Goal: Use online tool/utility: Use online tool/utility

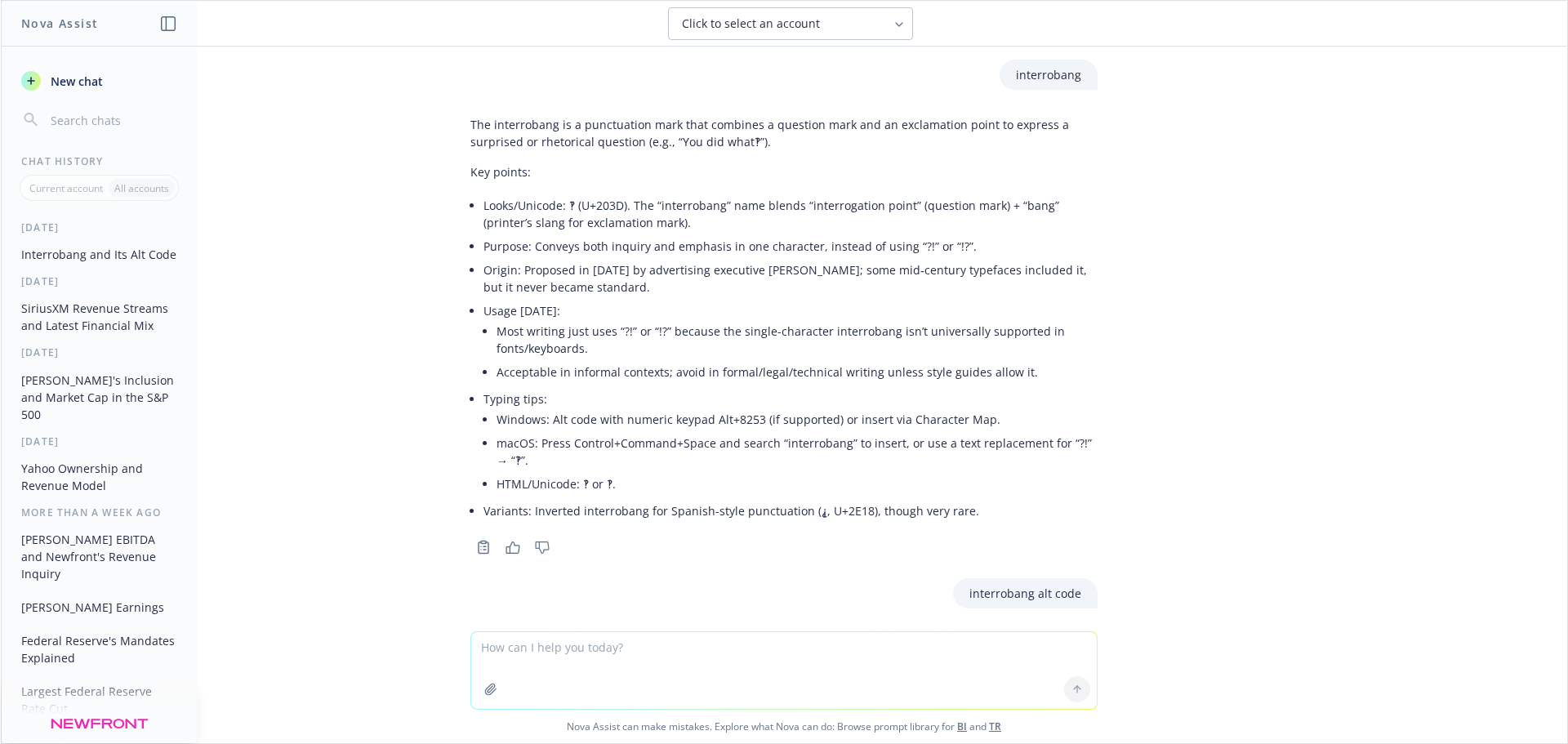
scroll to position [340, 0]
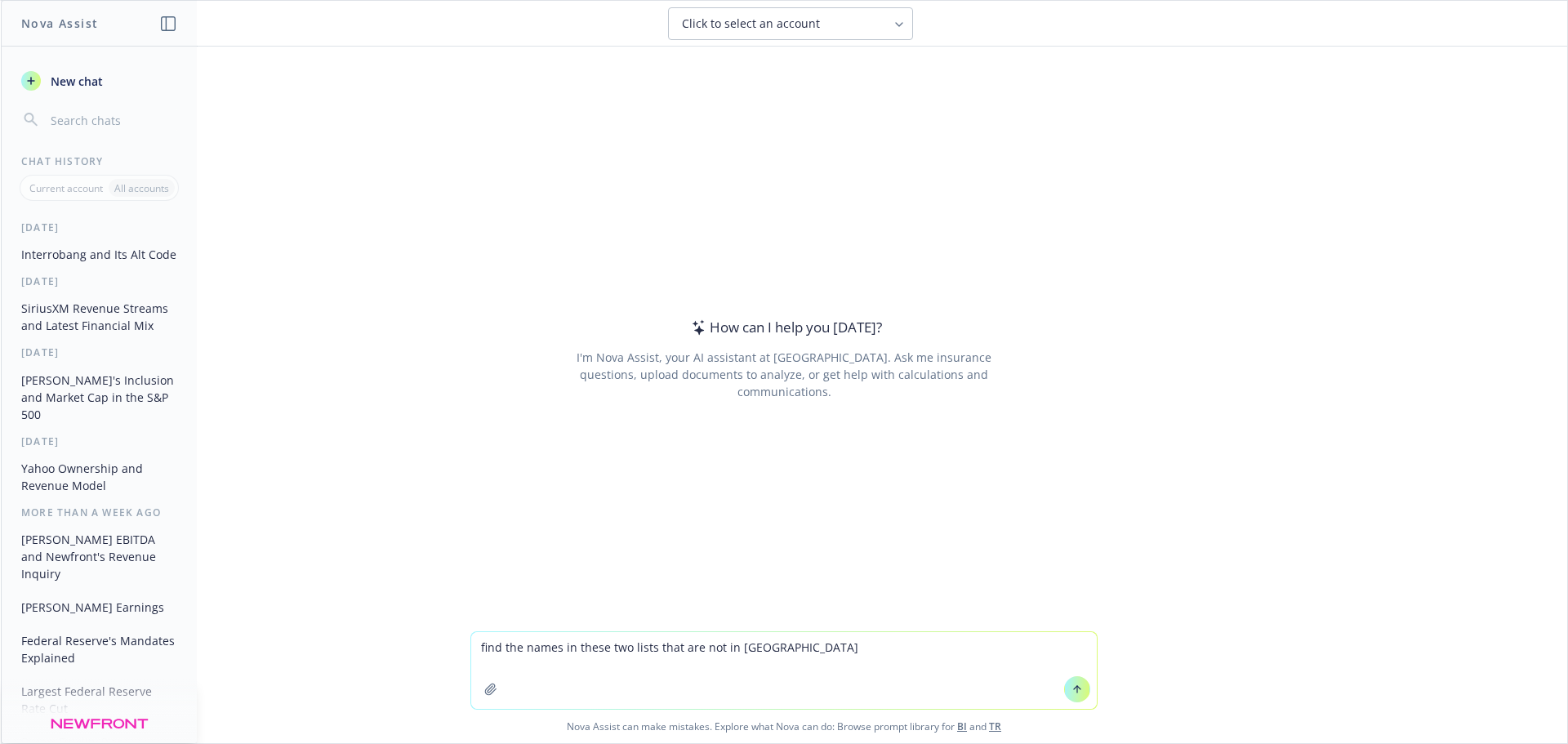
type textarea "find the names in these two lists that are not in common"
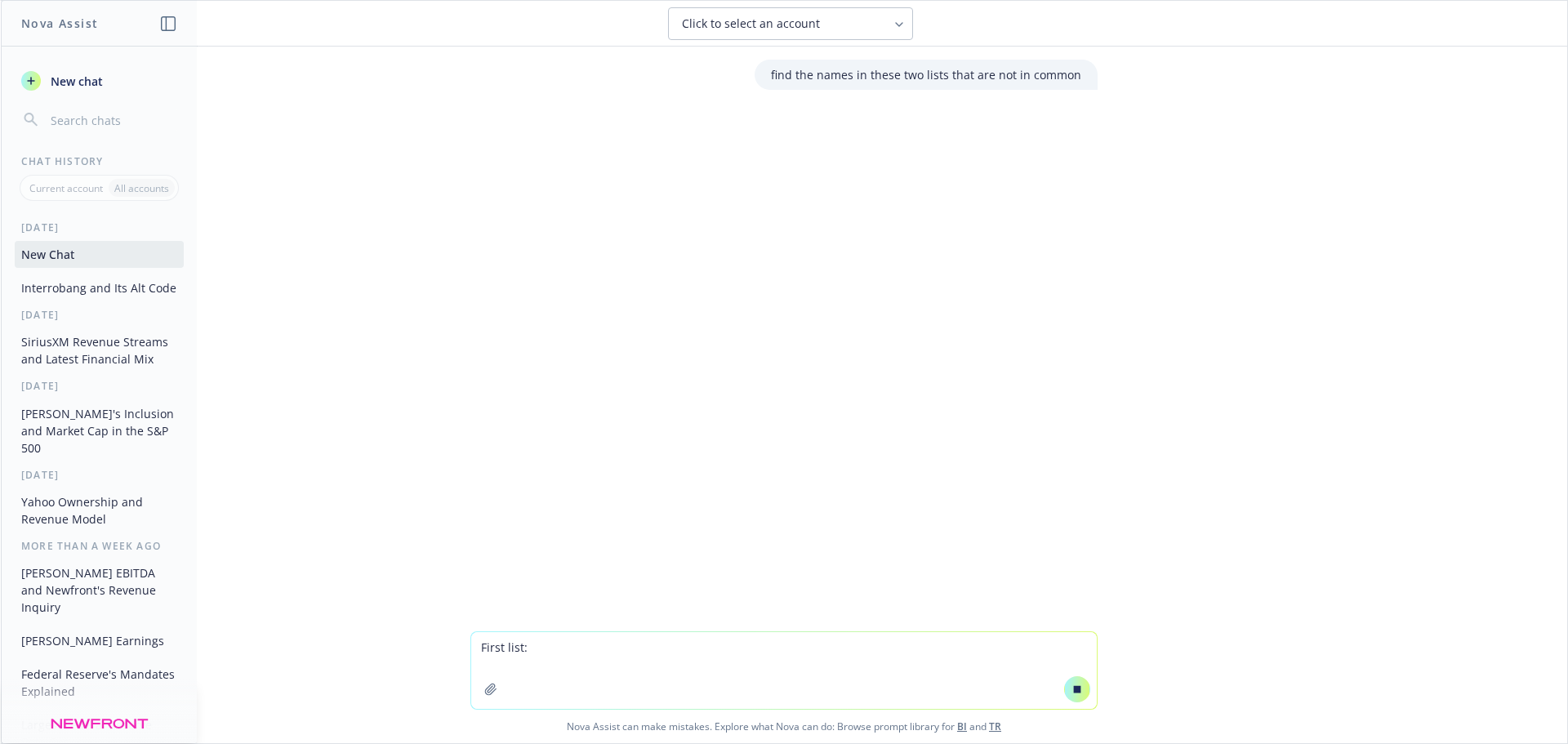
type textarea "First list:"
click at [679, 663] on textarea "First list:" at bounding box center [784, 671] width 626 height 77
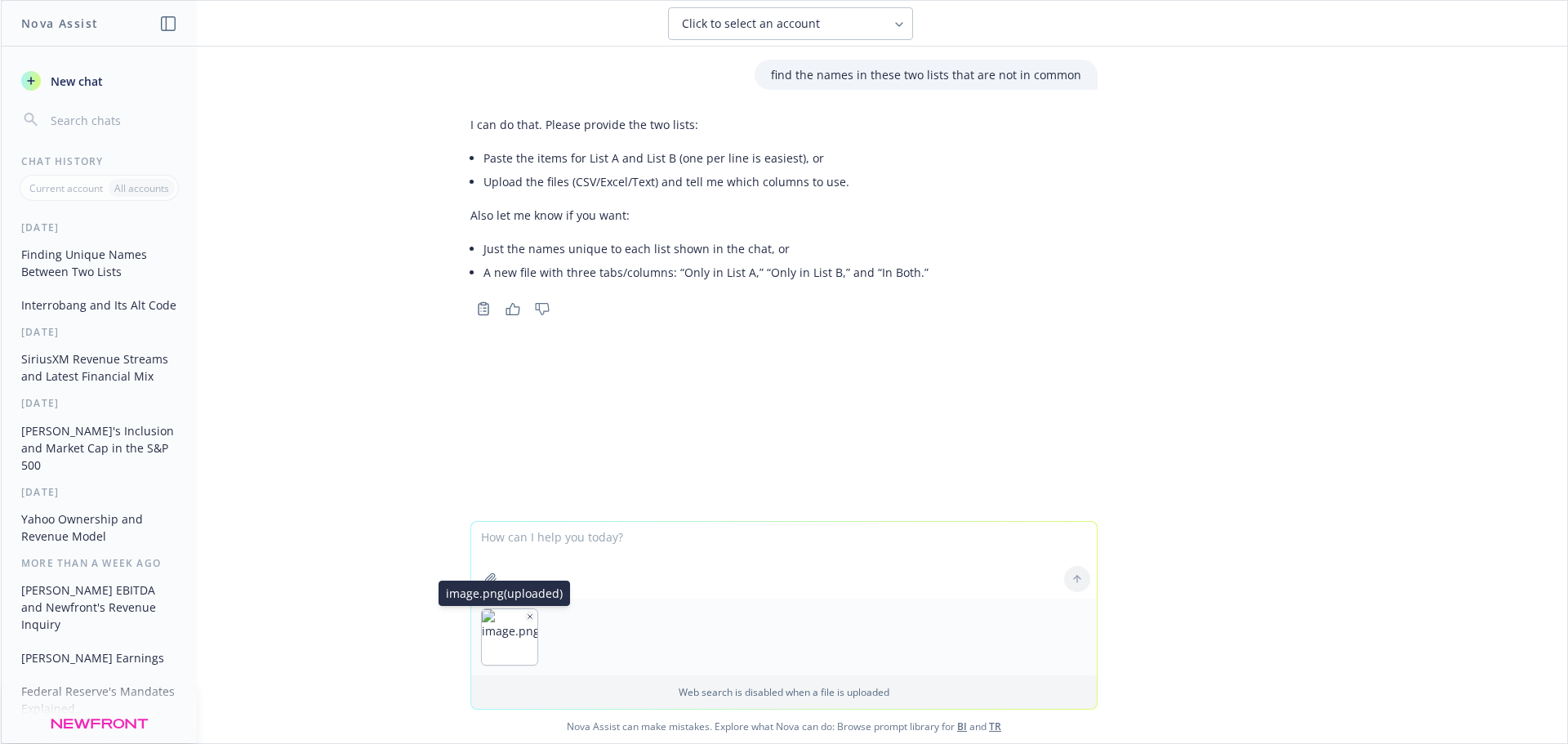
drag, startPoint x: 526, startPoint y: 617, endPoint x: 526, endPoint y: 604, distance: 13.0
click at [526, 616] on icon "button" at bounding box center [530, 617] width 8 height 8
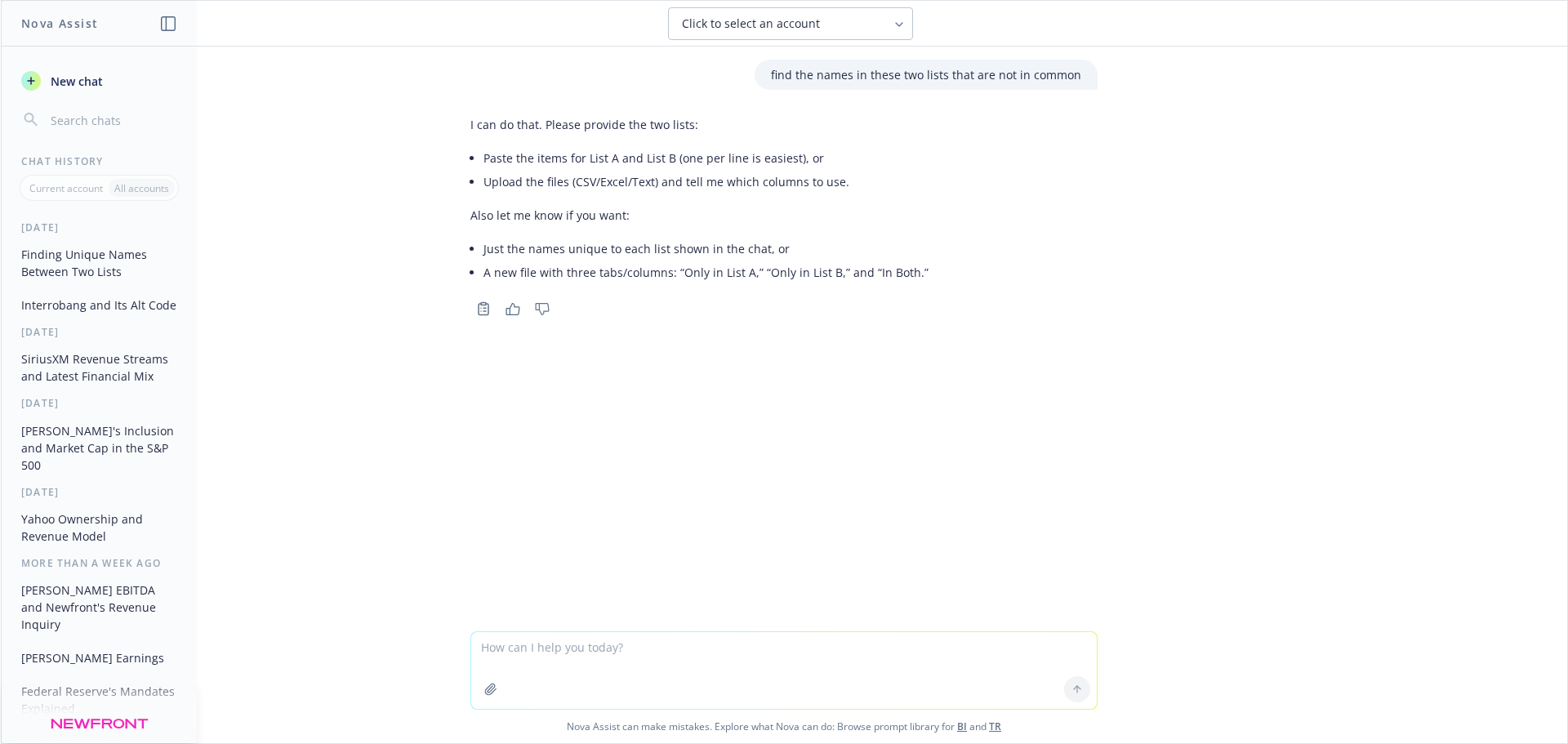
paste textarea "FROSTBAUM, SOPHIE VARGAS, RICARDO UPASANI, RAHUL POLZIN, ALANNAH STOTHARD, JIM …"
type textarea "FROSTBAUM, SOPHIE VARGAS, RICARDO UPASANI, RAHUL POLZIN, ALANNAH STOTHARD, JIM …"
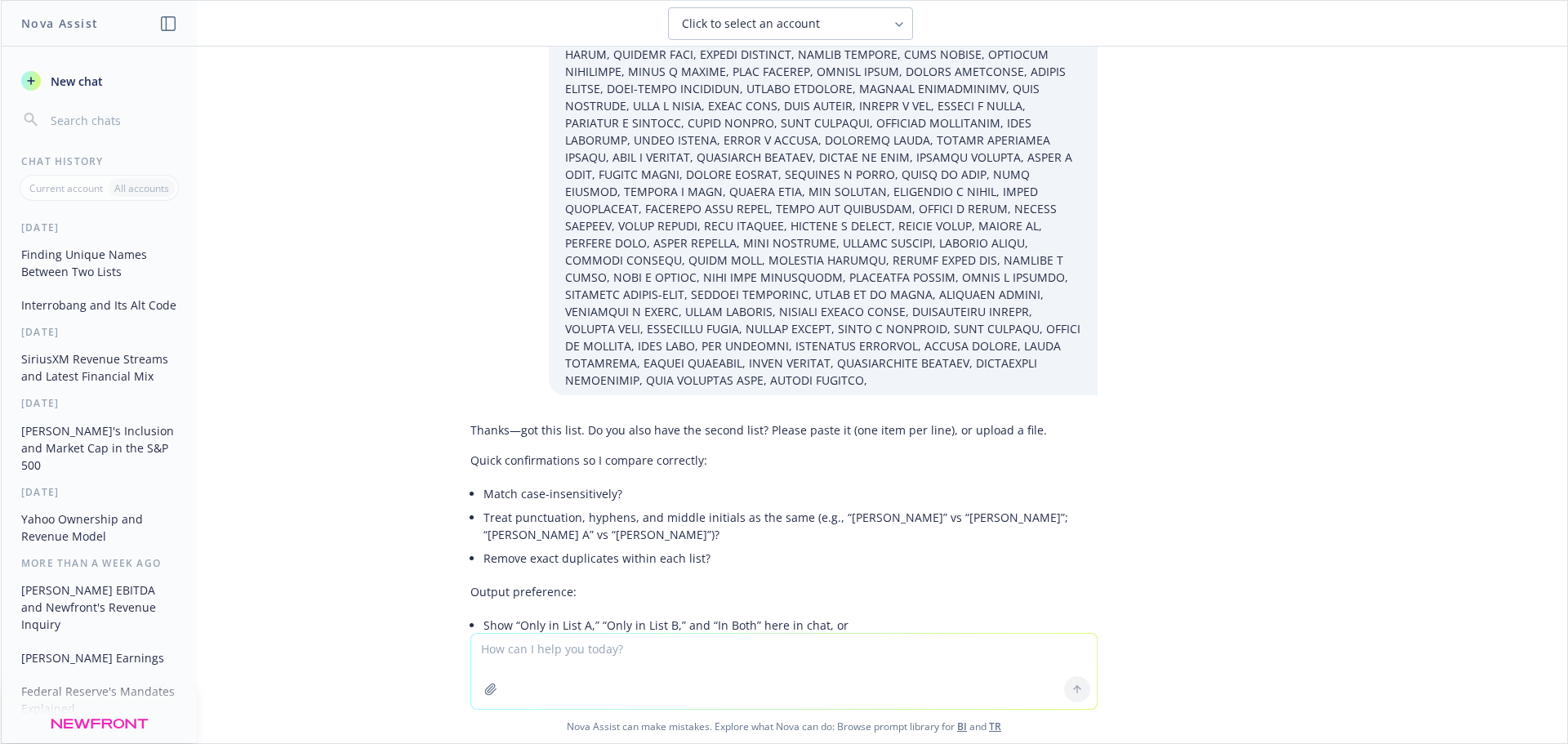
scroll to position [781, 0]
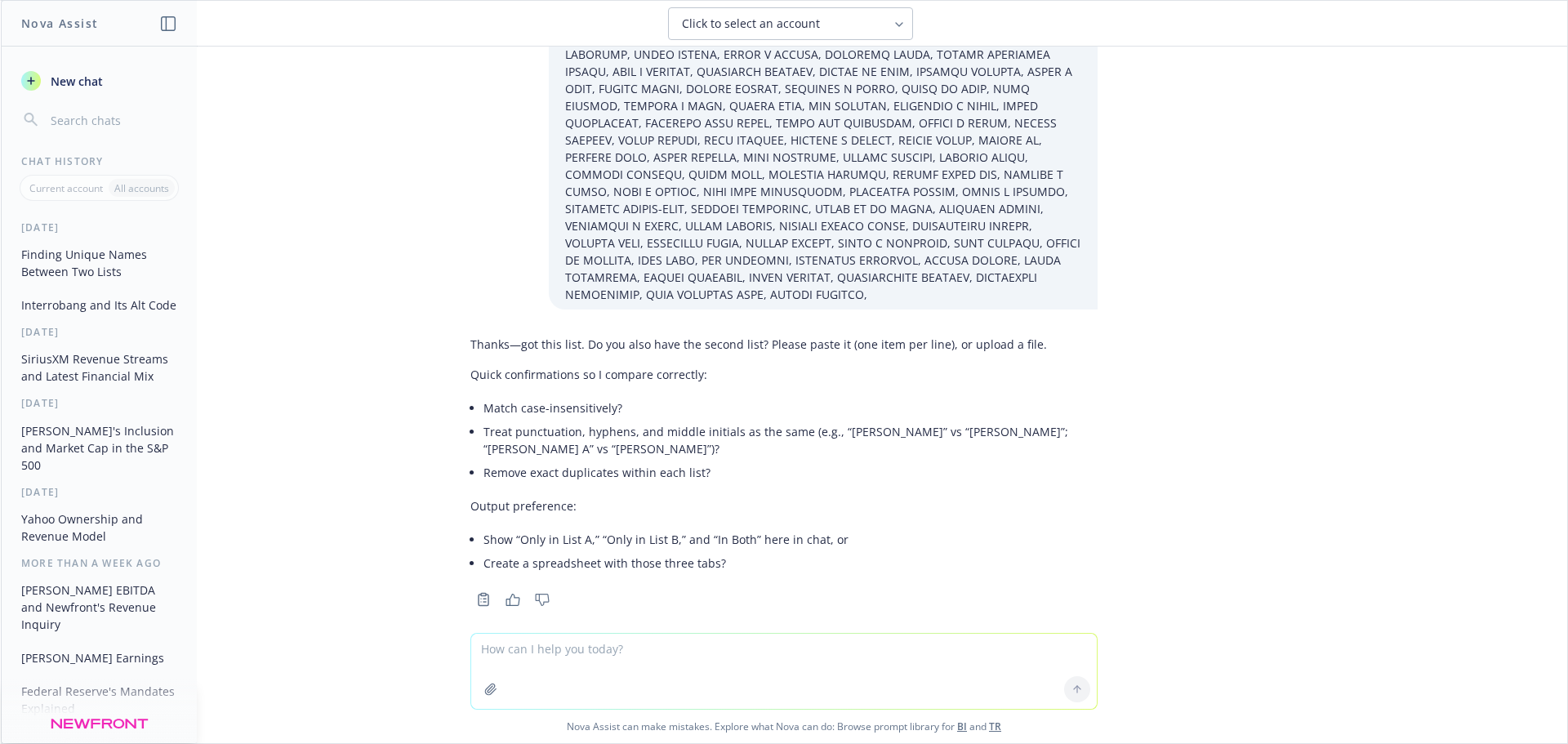
paste textarea "ABRAHAM, ELLIE Z ADAMS, RYAN W ALI, SIMRAN N ANDREAN, HORATIO ANDRY, FABIAN ARI…"
type textarea "ABRAHAM, ELLIE Z ADAMS, RYAN W ALI, SIMRAN N ANDREAN, HORATIO ANDRY, FABIAN ARI…"
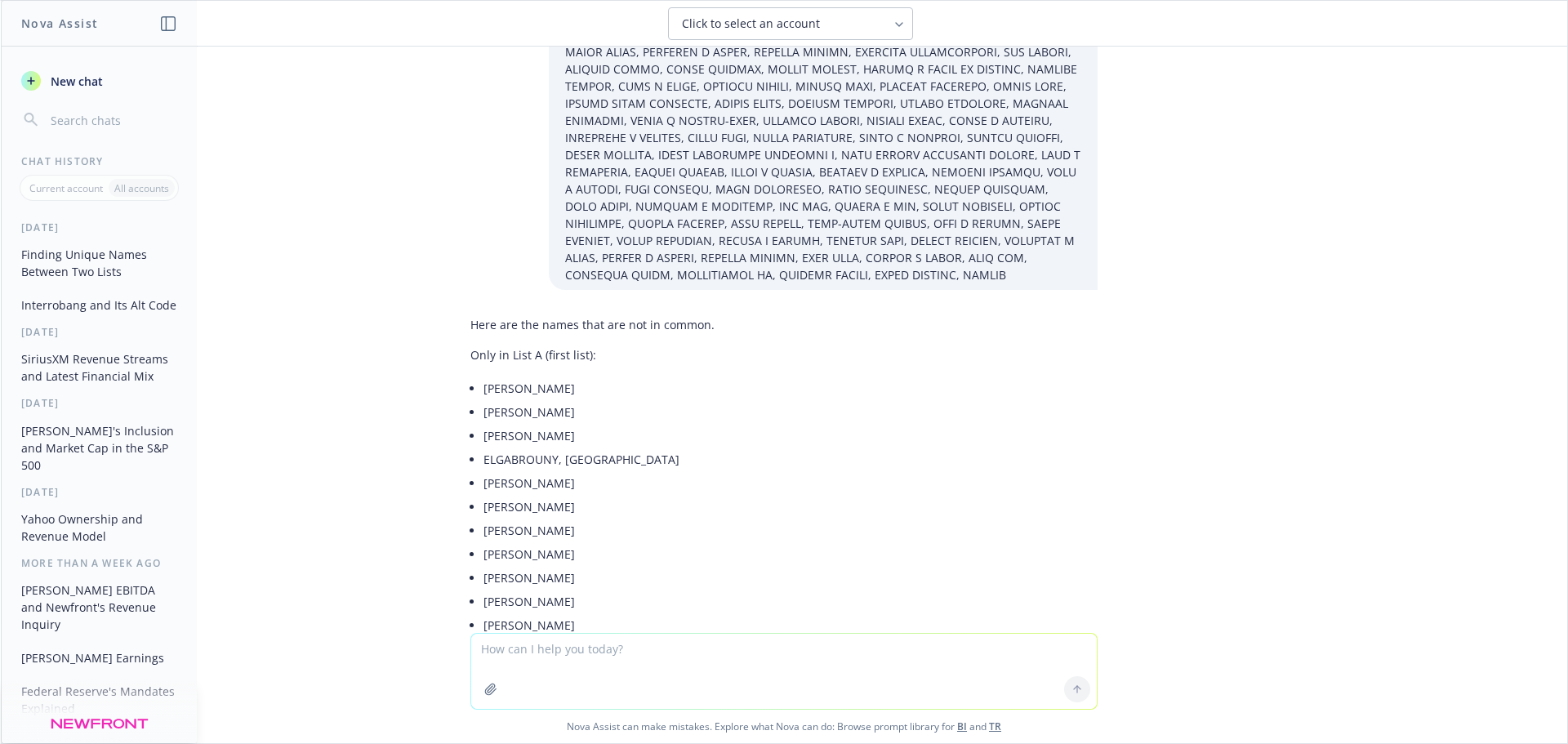
scroll to position [1753, 0]
click at [92, 86] on span "New chat" at bounding box center [75, 81] width 56 height 17
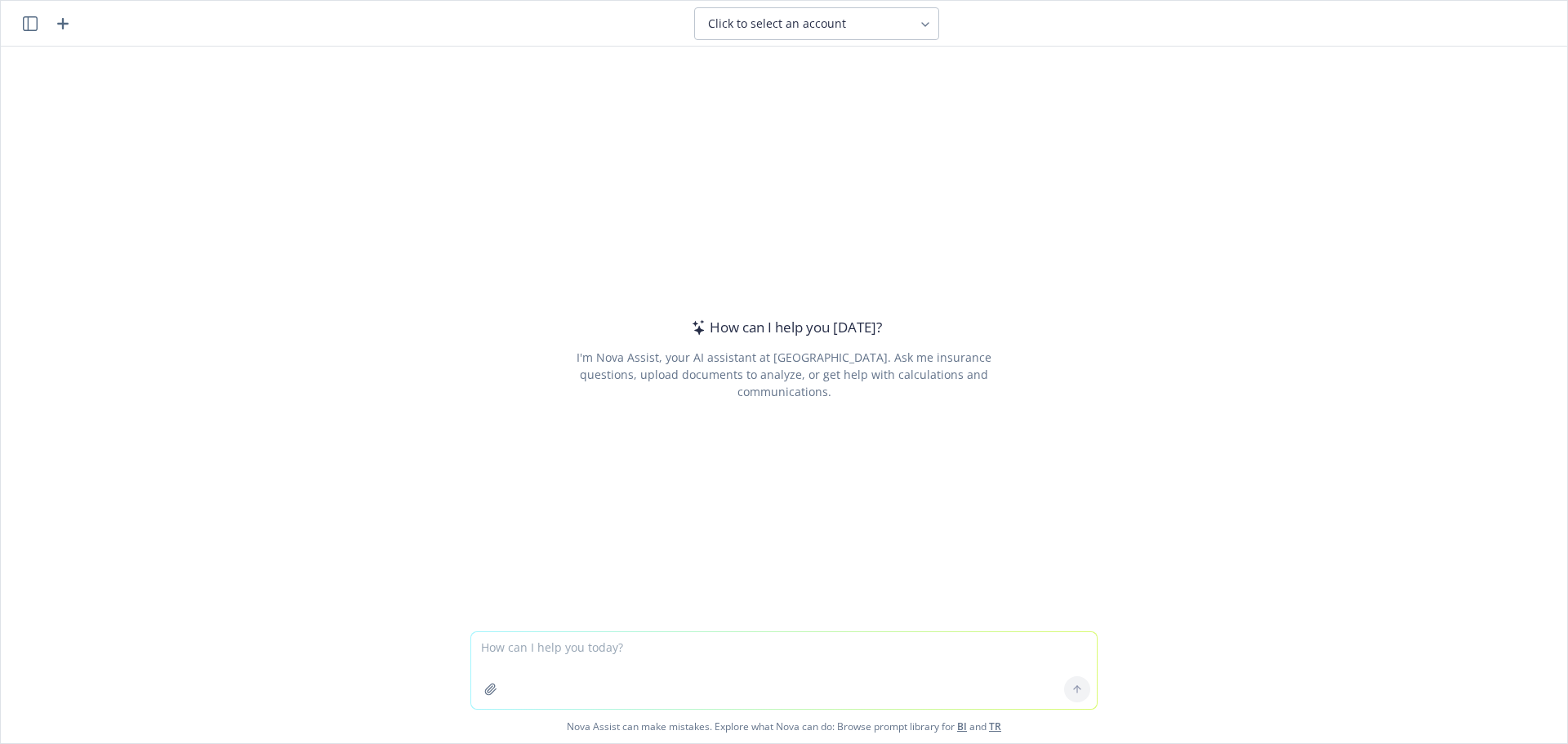
click at [634, 657] on textarea at bounding box center [784, 671] width 626 height 77
click at [495, 696] on button "button" at bounding box center [490, 689] width 26 height 26
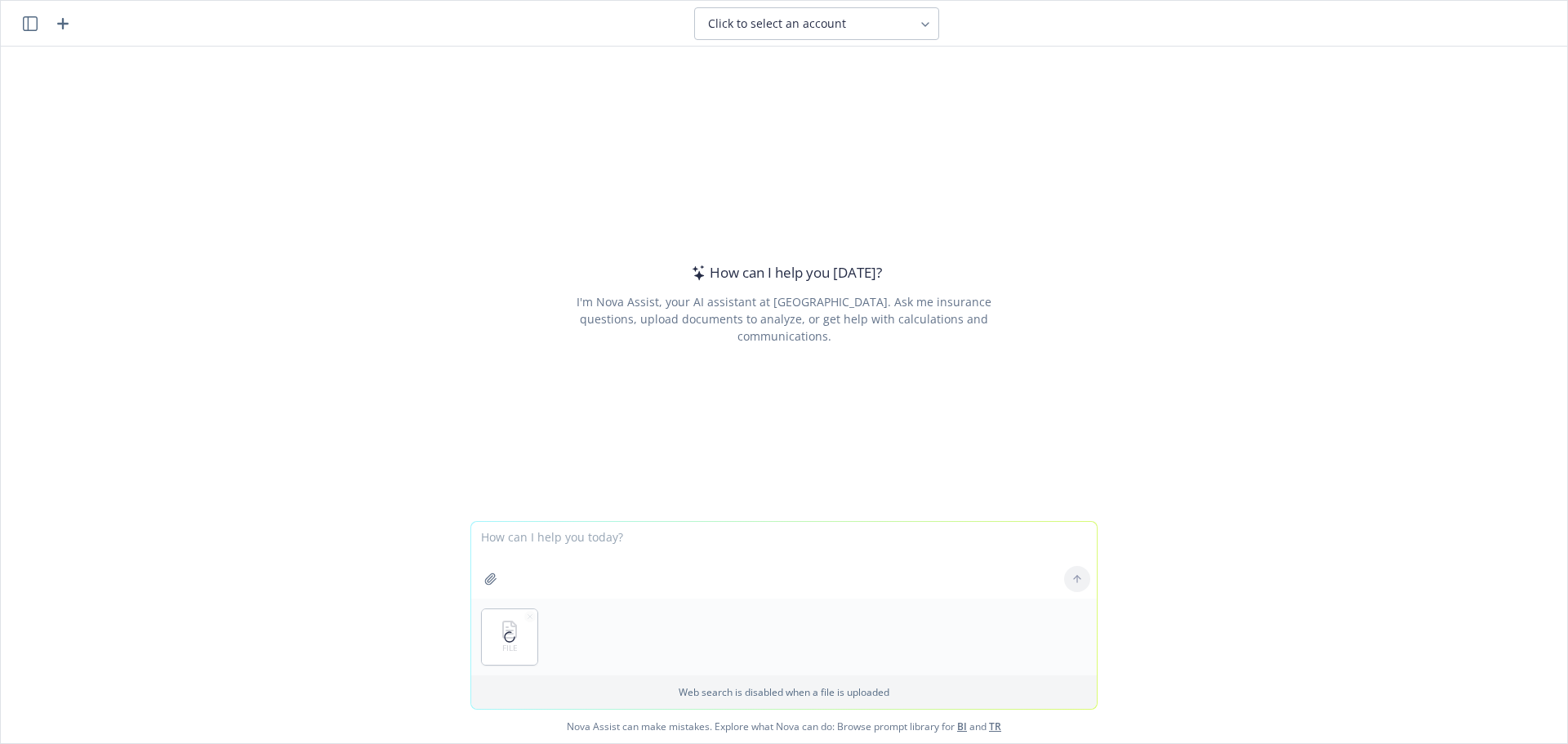
click at [534, 543] on textarea at bounding box center [784, 560] width 626 height 77
type textarea "Please find the names that are not in common between columns A and B"
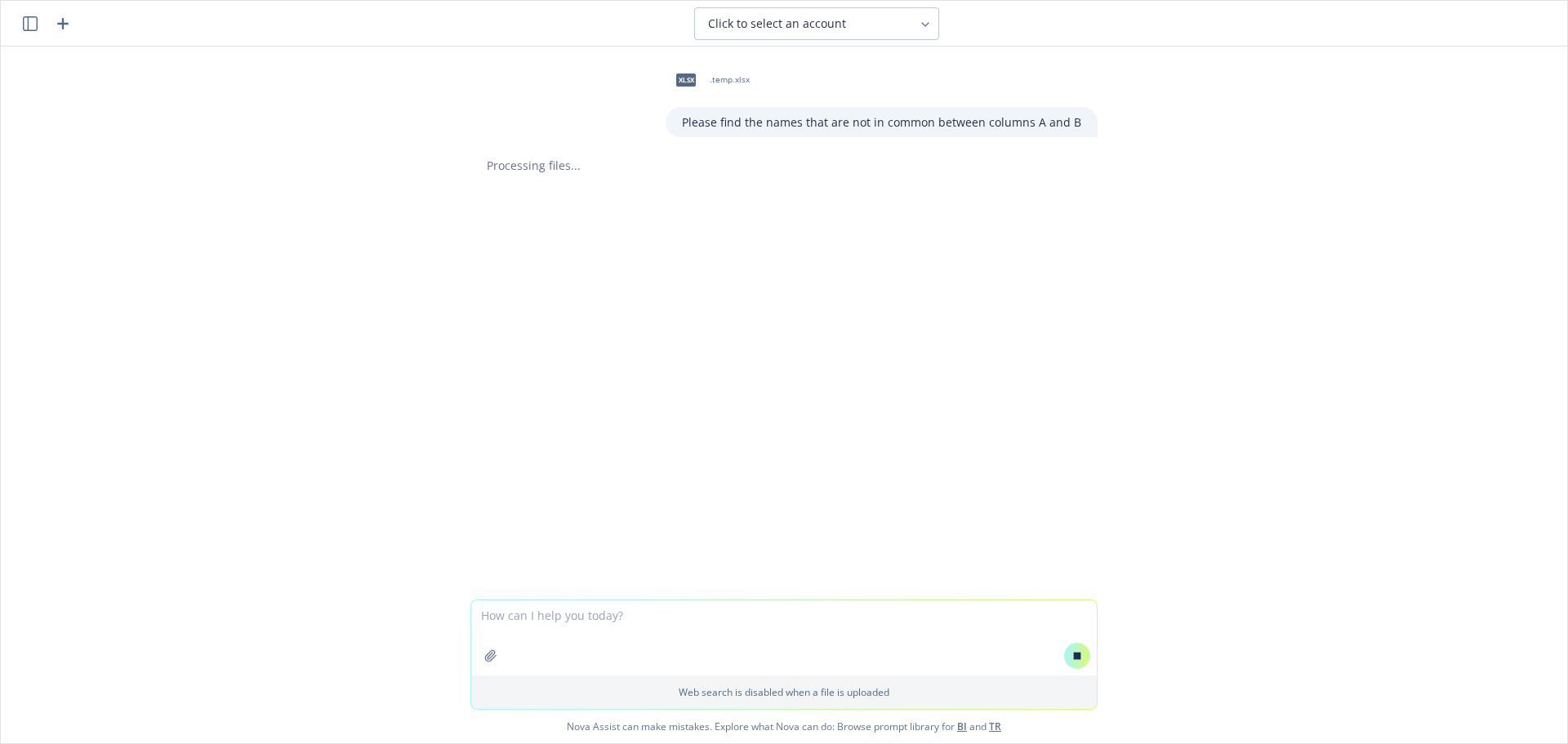
click at [35, 24] on icon "button" at bounding box center [30, 24] width 15 height 15
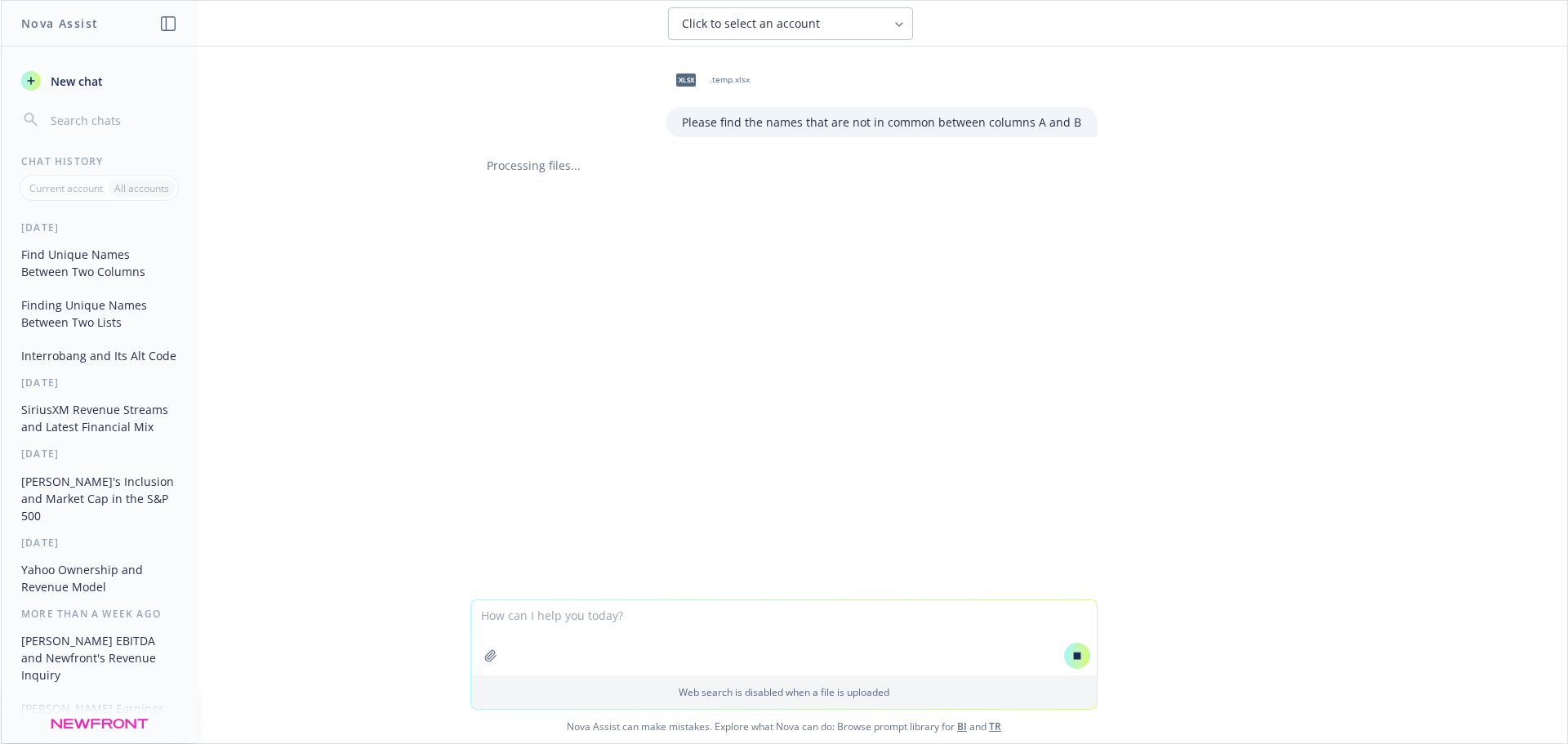
click at [83, 320] on button "Finding Unique Names Between Two Lists" at bounding box center [99, 313] width 169 height 44
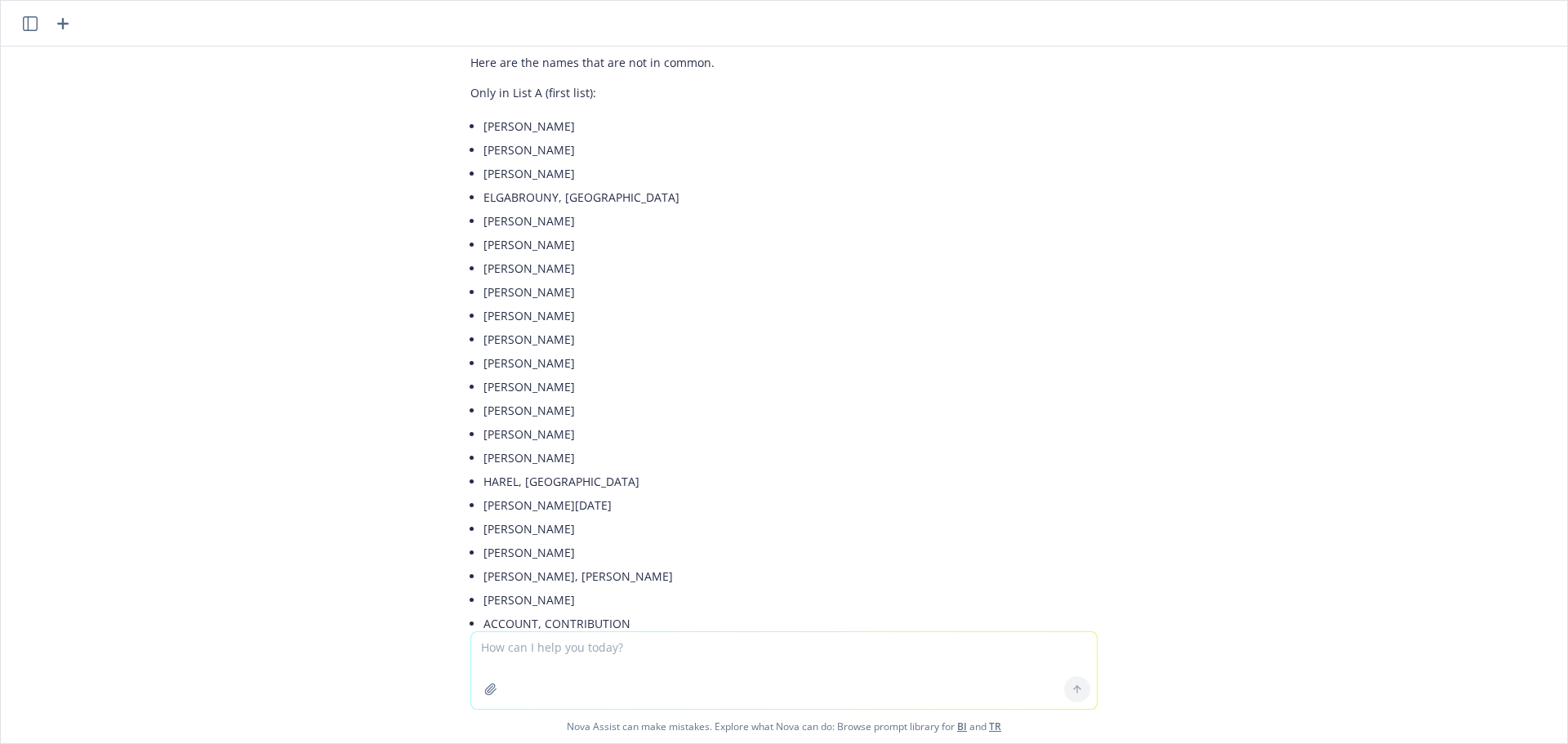
scroll to position [1917, 0]
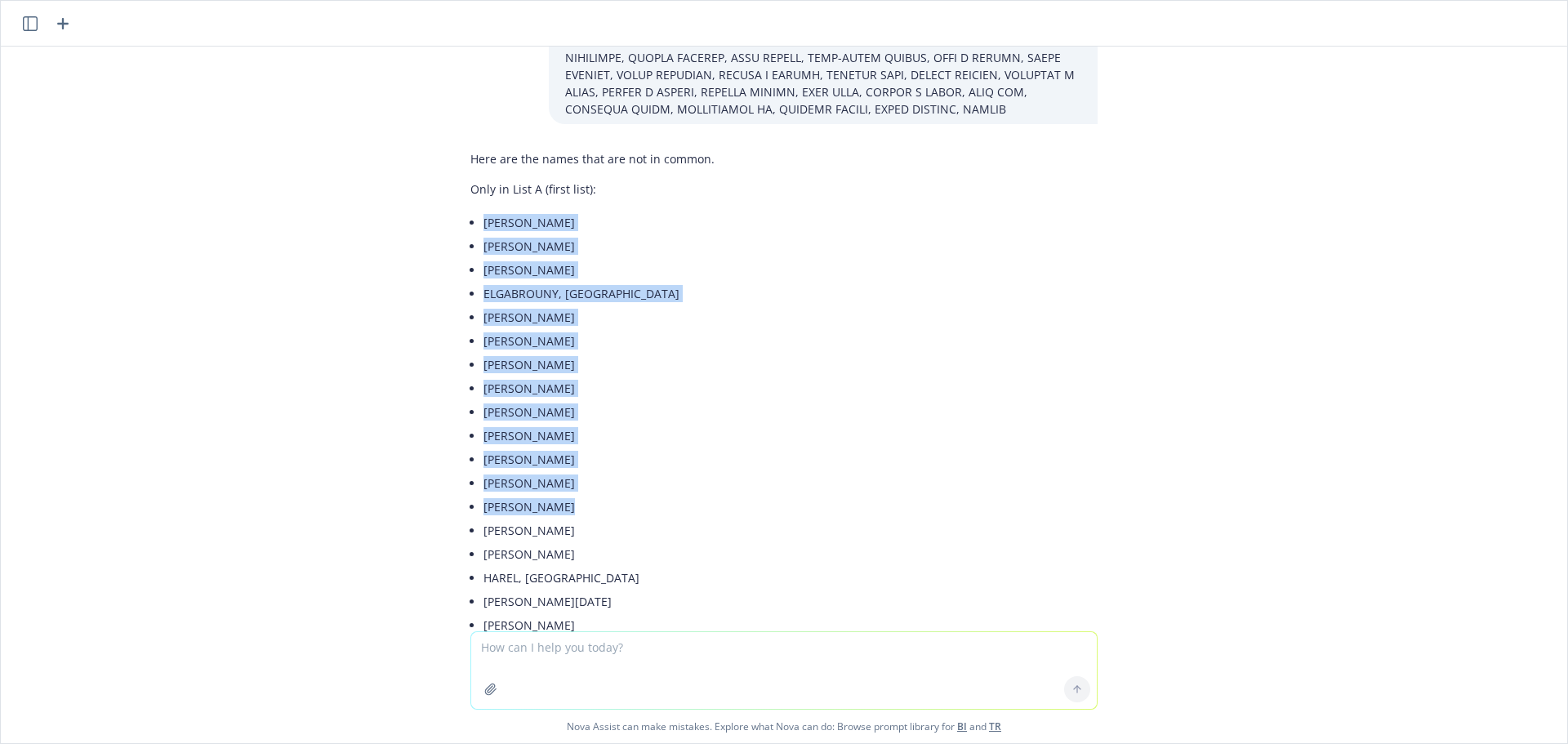
drag, startPoint x: 469, startPoint y: 202, endPoint x: 608, endPoint y: 484, distance: 314.4
click at [608, 484] on div "Here are the names that are not in common. Only in List A (first list): PARK, C…" at bounding box center [718, 525] width 497 height 763
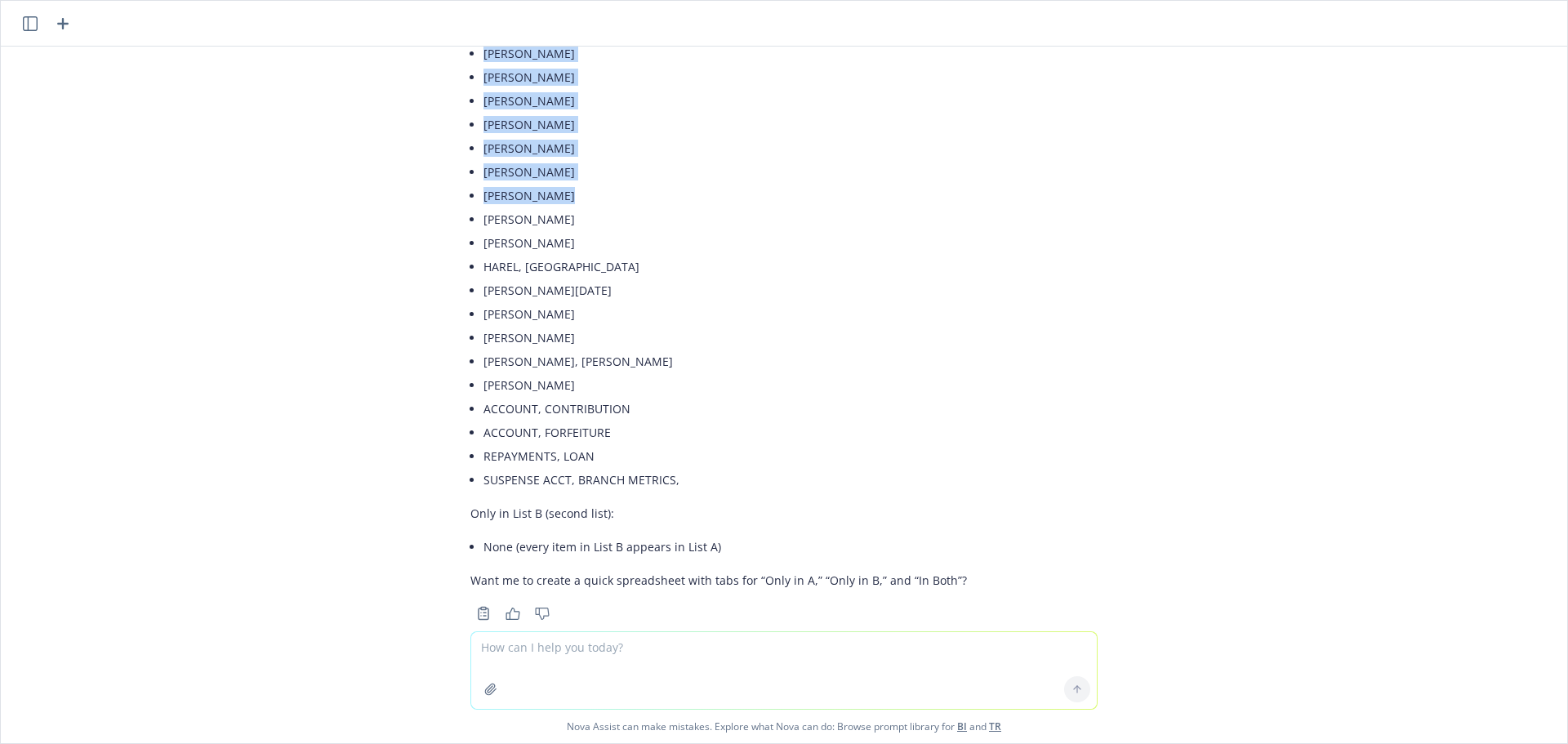
scroll to position [2244, 0]
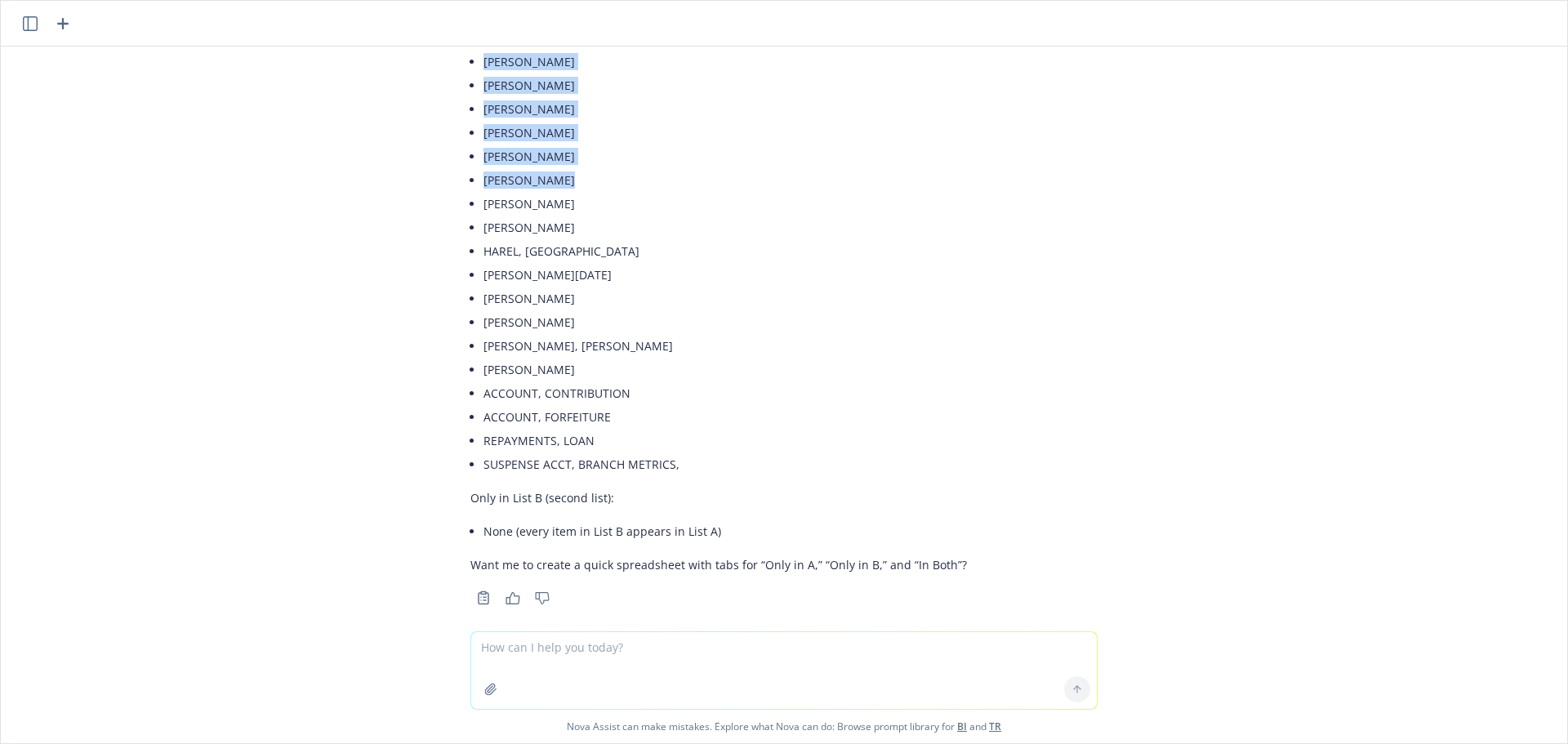
click at [635, 358] on li "CHINGOS, TIMOTHY ANDREW" at bounding box center [725, 370] width 484 height 23
copy ul "PARK, CHRISTINE VERE NICOLL, SABRINA F YOON, PHILLIP ELGABROUNY, ROAA KOPEL, CH…"
click at [16, 30] on header at bounding box center [784, 23] width 1566 height 46
click at [20, 19] on header at bounding box center [784, 23] width 1566 height 46
click at [29, 24] on icon "button" at bounding box center [30, 24] width 15 height 15
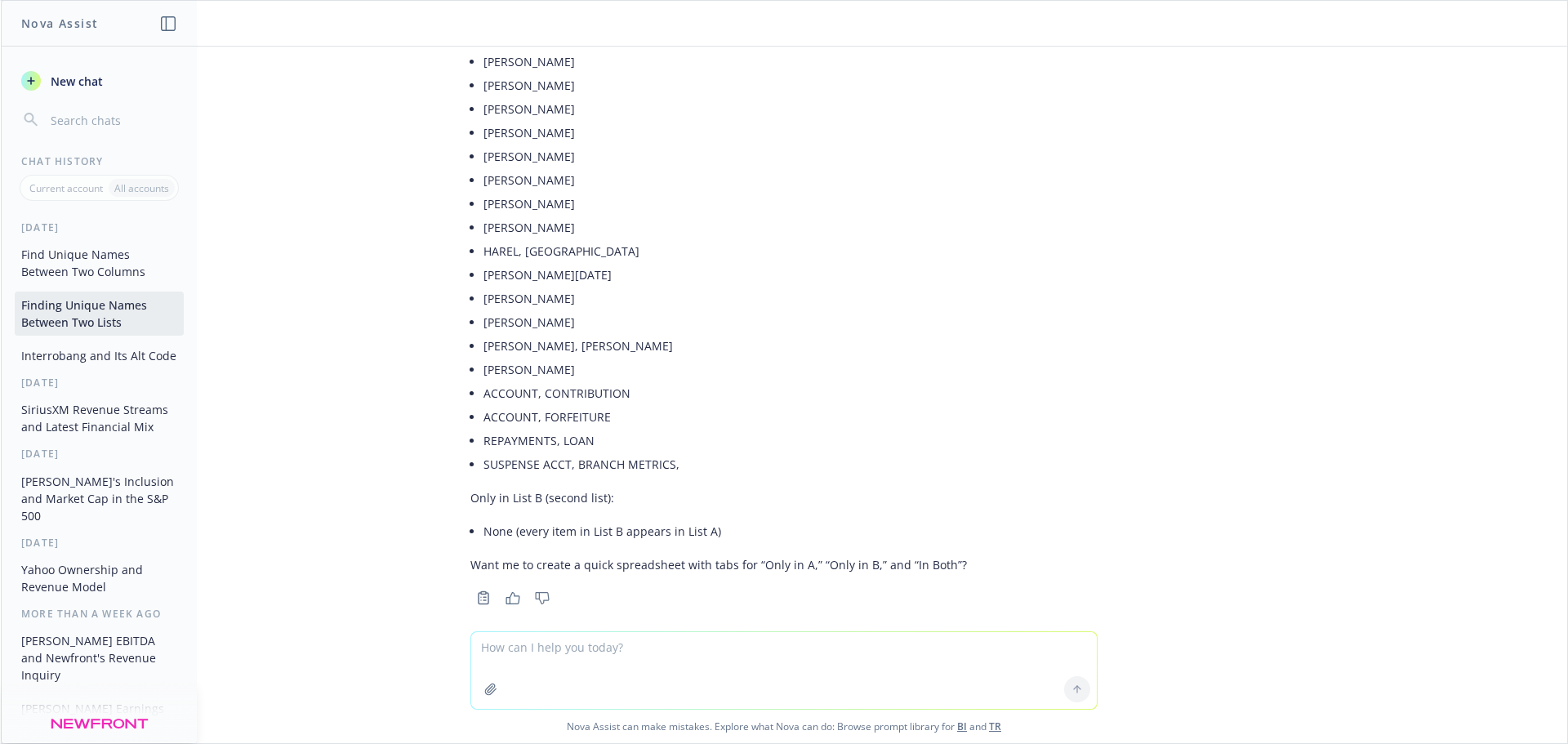
click at [106, 263] on button "Find Unique Names Between Two Columns" at bounding box center [99, 263] width 169 height 44
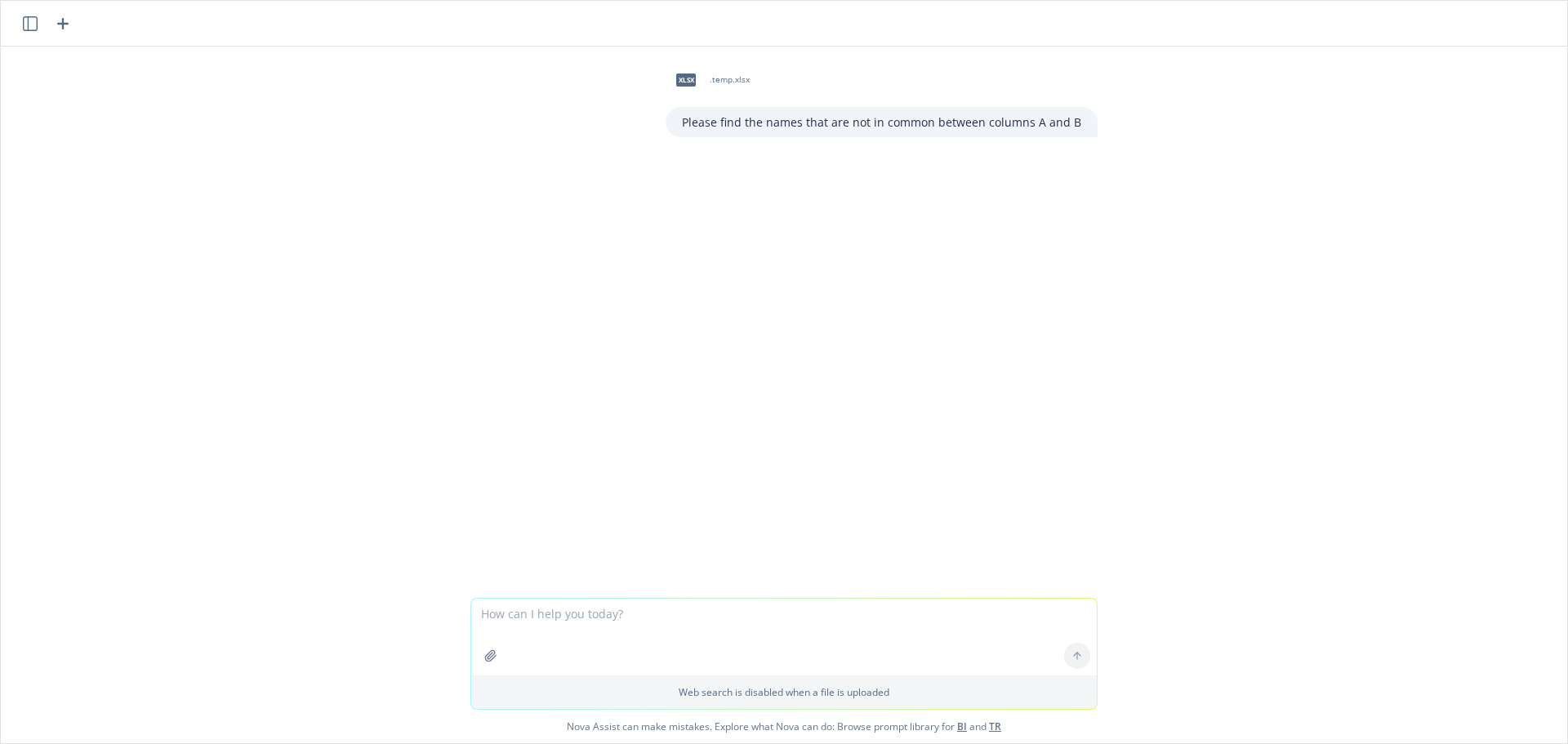
click at [1299, 246] on div "xlsx .temp.xlsx Please find the names that are not in common between columns A …" at bounding box center [784, 322] width 1566 height 551
click at [713, 622] on textarea at bounding box center [784, 637] width 626 height 77
click at [32, 27] on icon "button" at bounding box center [30, 24] width 15 height 15
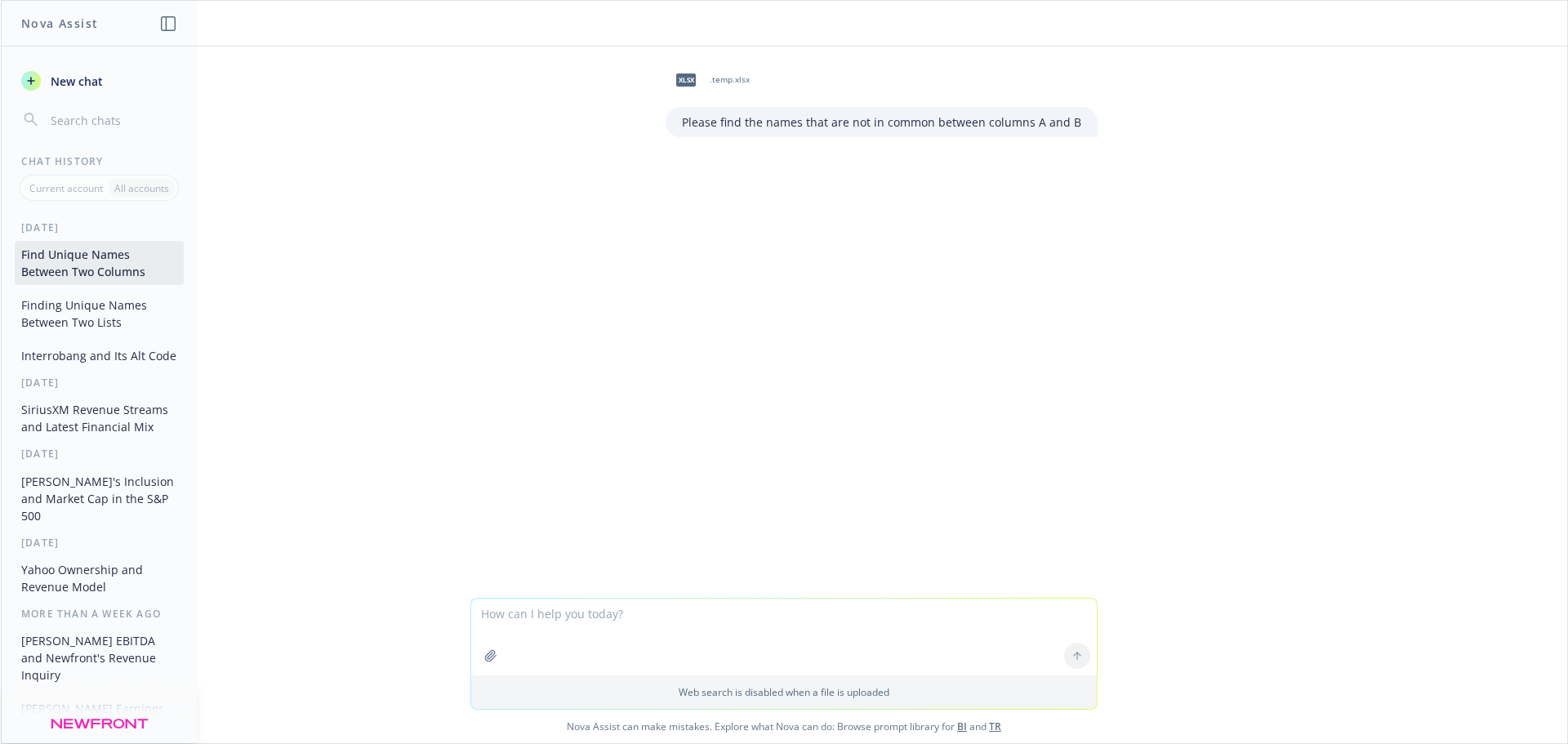
drag, startPoint x: 1366, startPoint y: 300, endPoint x: 1357, endPoint y: 303, distance: 9.5
click at [1366, 300] on div "xlsx .temp.xlsx Please find the names that are not in common between columns A …" at bounding box center [784, 322] width 1566 height 551
click at [816, 385] on div "xlsx .temp.xlsx Please find the names that are not in common between columns A …" at bounding box center [784, 322] width 1566 height 551
click at [762, 622] on textarea at bounding box center [784, 637] width 626 height 77
click at [51, 321] on button "Finding Unique Names Between Two Lists" at bounding box center [99, 313] width 169 height 44
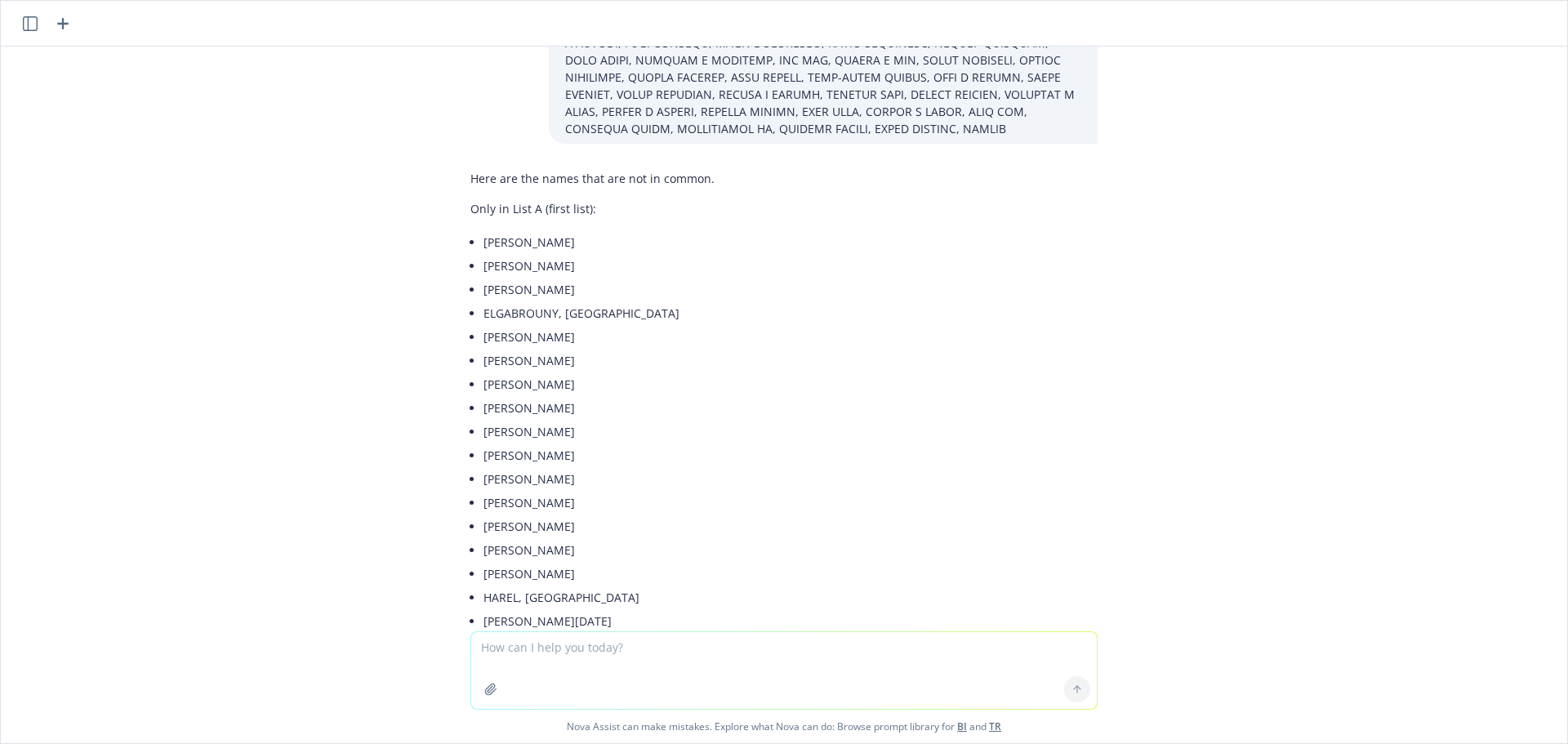
scroll to position [2081, 0]
